Goal: Information Seeking & Learning: Understand process/instructions

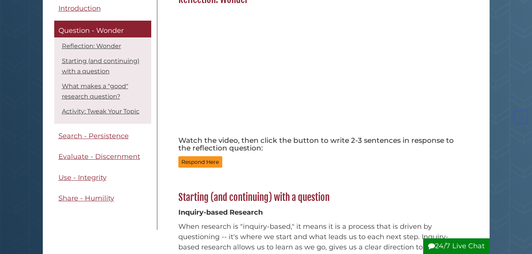
scroll to position [123, 0]
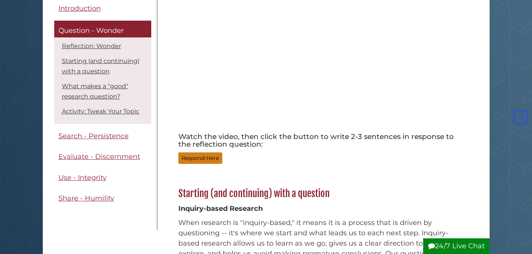
click at [205, 159] on button "Respond Here" at bounding box center [200, 158] width 44 height 12
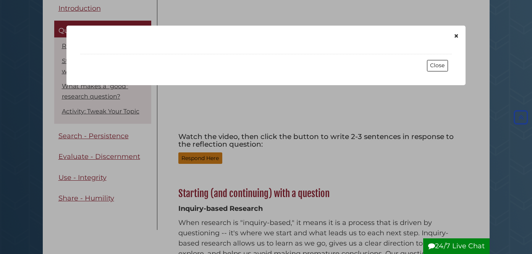
scroll to position [1021, 0]
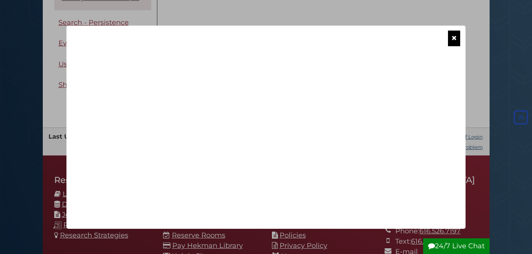
click at [457, 33] on button "×" at bounding box center [454, 39] width 12 height 16
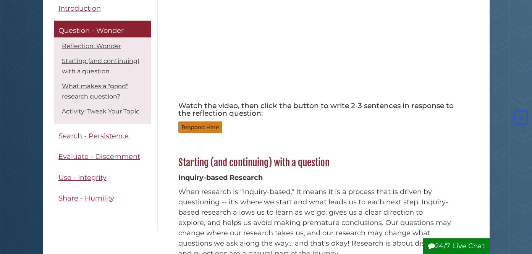
click at [210, 126] on button "Respond Here" at bounding box center [200, 127] width 44 height 12
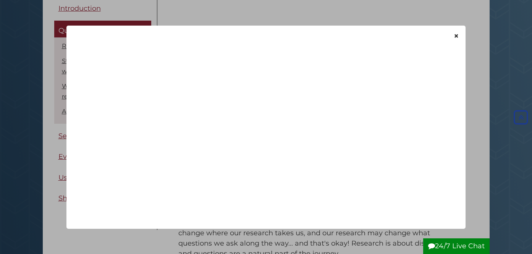
scroll to position [1021, 0]
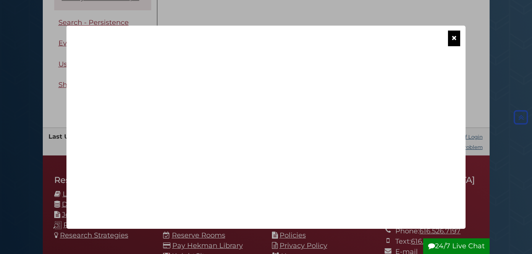
click at [457, 35] on button "×" at bounding box center [454, 39] width 12 height 16
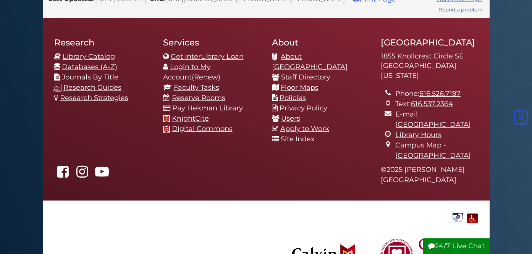
scroll to position [1178, 0]
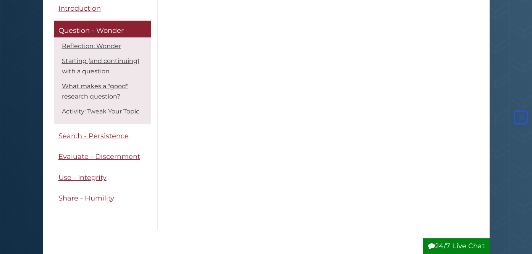
scroll to position [823, 0]
